Goal: Check status

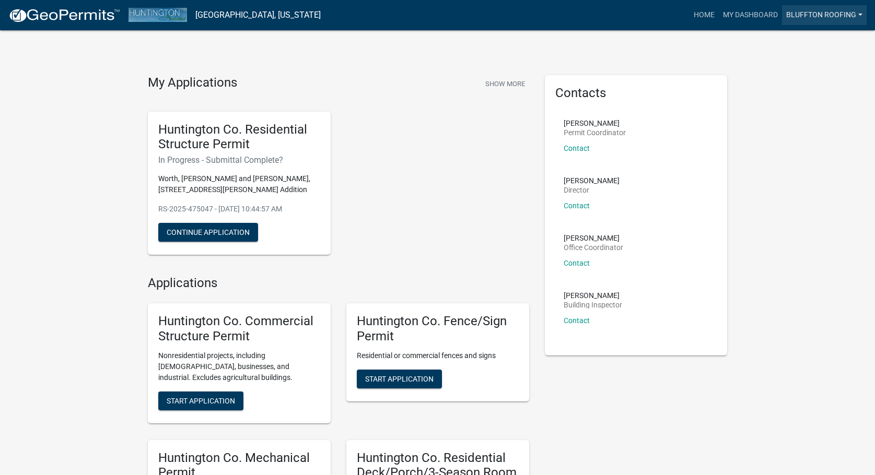
click at [826, 17] on link "Bluffton Roofing" at bounding box center [824, 15] width 85 height 20
click at [772, 18] on link "My Dashboard" at bounding box center [749, 15] width 63 height 20
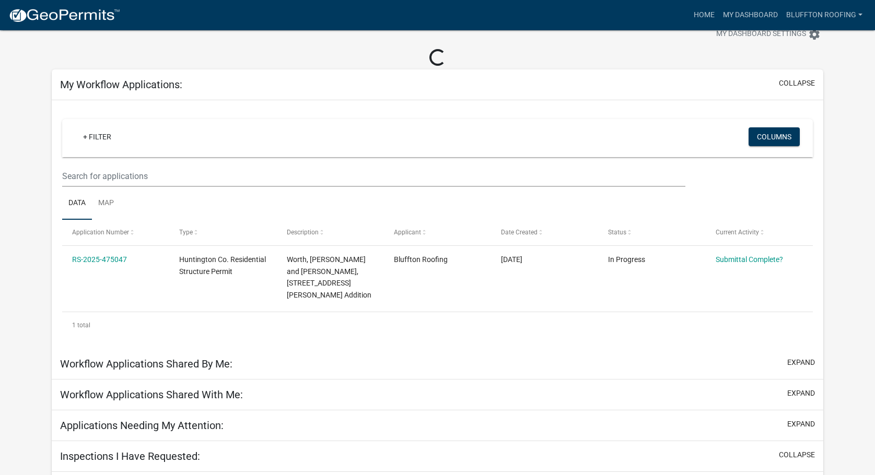
scroll to position [53, 0]
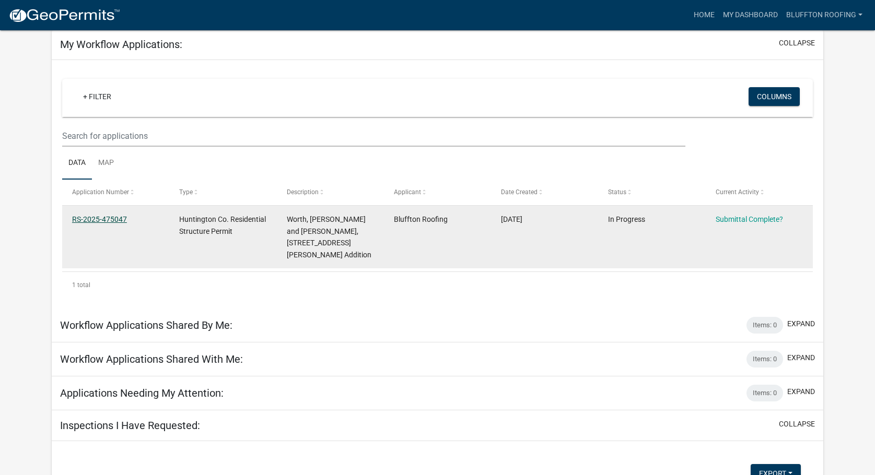
click at [87, 218] on link "RS-2025-475047" at bounding box center [99, 219] width 55 height 8
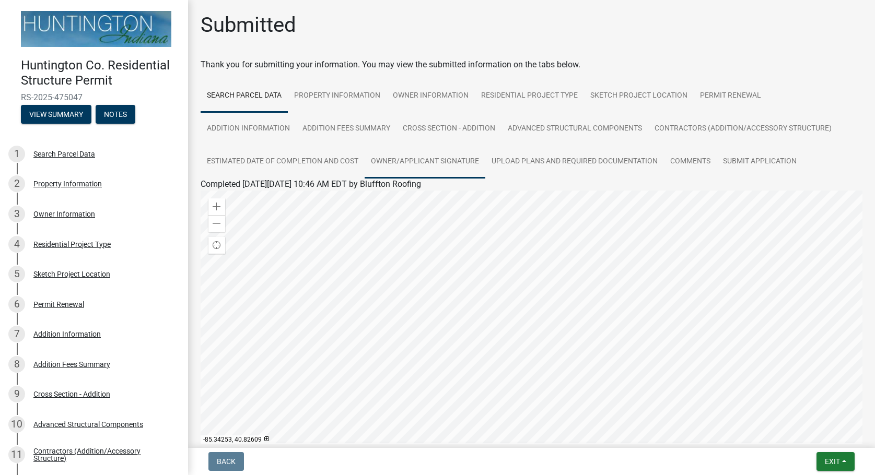
click at [382, 233] on div at bounding box center [531, 321] width 662 height 261
click at [387, 254] on div at bounding box center [531, 321] width 662 height 261
